Goal: Task Accomplishment & Management: Manage account settings

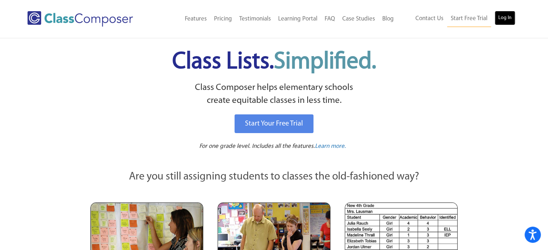
click at [502, 18] on link "Log In" at bounding box center [505, 18] width 21 height 14
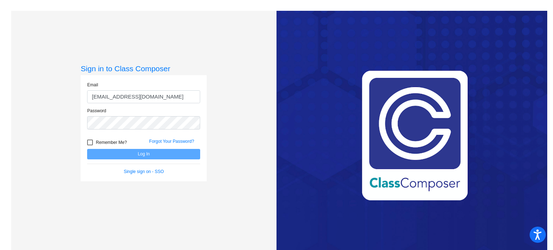
click at [143, 101] on input "[EMAIL_ADDRESS][DOMAIN_NAME]" at bounding box center [143, 96] width 113 height 13
type input "[EMAIL_ADDRESS][DOMAIN_NAME]"
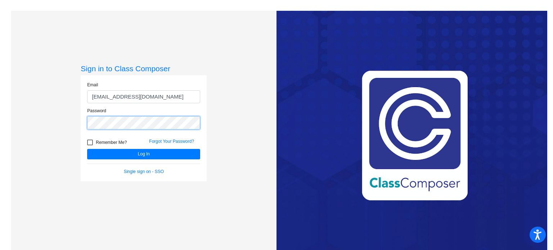
click at [87, 149] on button "Log In" at bounding box center [143, 154] width 113 height 10
